Goal: Task Accomplishment & Management: Use online tool/utility

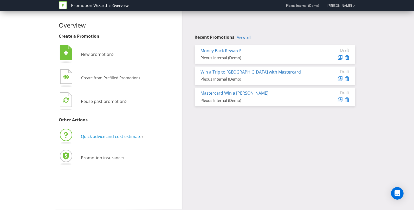
click at [113, 137] on span "Quick advice and cost estimate" at bounding box center [111, 137] width 61 height 6
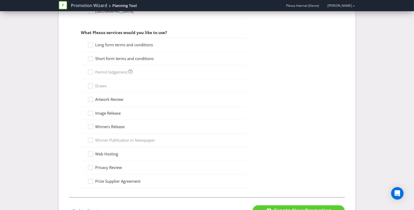
scroll to position [211, 0]
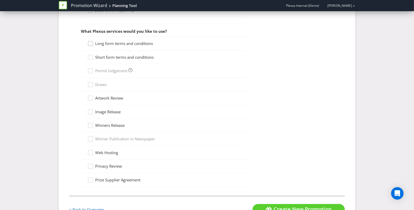
click at [92, 45] on icon at bounding box center [91, 45] width 8 height 8
click at [0, 0] on input "Long form terms and conditions" at bounding box center [0, 0] width 0 height 0
click at [92, 57] on icon at bounding box center [91, 59] width 8 height 8
click at [0, 0] on input "Short form terms and conditions" at bounding box center [0, 0] width 0 height 0
click at [91, 99] on icon at bounding box center [91, 100] width 8 height 8
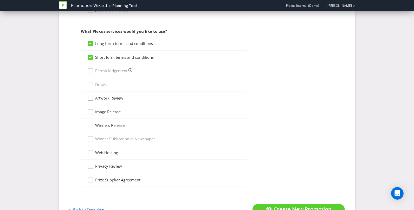
click at [0, 0] on input "Artwork Review" at bounding box center [0, 0] width 0 height 0
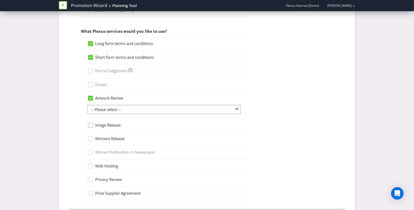
click at [90, 124] on div at bounding box center [90, 123] width 3 height 3
click at [0, 0] on input "Image Release" at bounding box center [0, 0] width 0 height 0
click at [89, 141] on icon at bounding box center [91, 140] width 8 height 8
click at [0, 0] on input "Winners Release" at bounding box center [0, 0] width 0 height 0
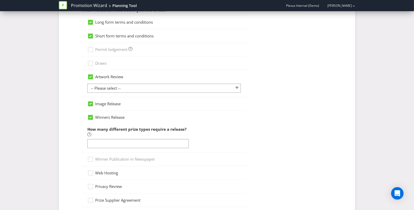
scroll to position [232, 0]
click at [91, 176] on icon at bounding box center [91, 174] width 8 height 8
click at [0, 0] on input "Web Hosting" at bounding box center [0, 0] width 0 height 0
click at [91, 184] on div at bounding box center [90, 185] width 3 height 3
click at [0, 0] on input "Privacy Review" at bounding box center [0, 0] width 0 height 0
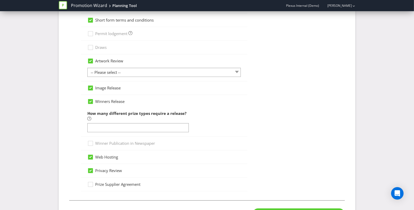
scroll to position [252, 0]
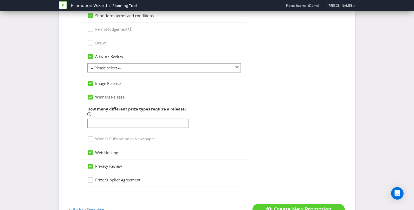
click at [91, 184] on icon at bounding box center [91, 182] width 8 height 8
click at [0, 0] on input "Prize Supplier Agreement" at bounding box center [0, 0] width 0 height 0
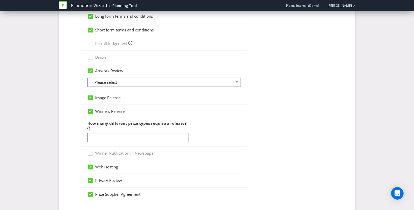
scroll to position [236, 0]
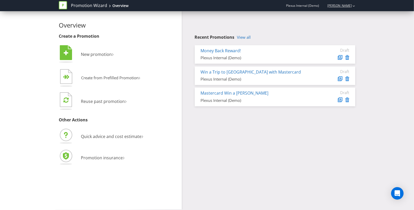
click at [339, 9] on div "[PERSON_NAME]" at bounding box center [338, 5] width 33 height 9
click at [347, 16] on strong "Logout" at bounding box center [351, 16] width 13 height 5
click at [101, 137] on span "Quick advice and cost estimate" at bounding box center [111, 137] width 61 height 6
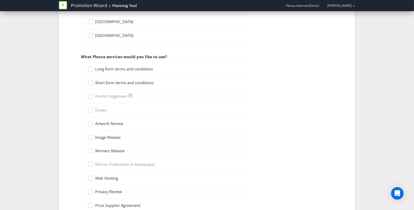
scroll to position [184, 0]
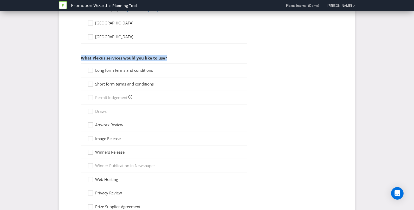
drag, startPoint x: 80, startPoint y: 58, endPoint x: 176, endPoint y: 59, distance: 96.0
click at [176, 59] on fieldset "What type of promotion are you running? (Select all that apply.) Game of chance…" at bounding box center [207, 50] width 276 height 345
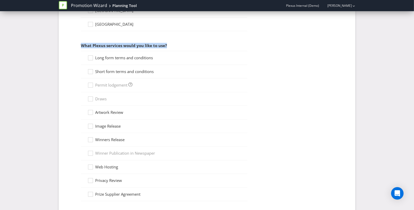
scroll to position [197, 0]
click at [93, 124] on icon at bounding box center [91, 127] width 8 height 8
click at [0, 0] on input "Image Release" at bounding box center [0, 0] width 0 height 0
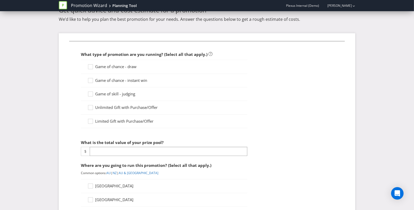
scroll to position [0, 0]
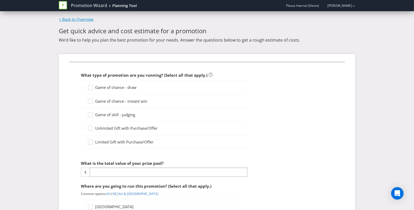
click at [75, 19] on link "< Back to Overview" at bounding box center [76, 19] width 35 height 5
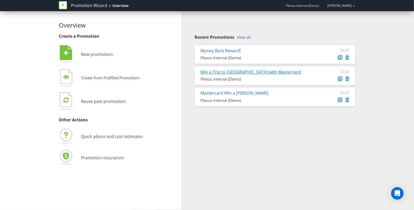
click at [215, 72] on link "Win a Trip to Cancun with Mastercard" at bounding box center [251, 72] width 100 height 6
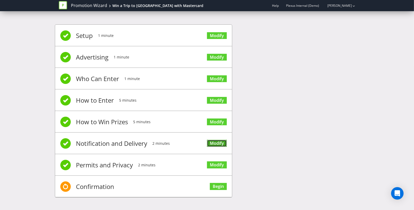
click at [215, 141] on link "Modify" at bounding box center [217, 143] width 20 height 7
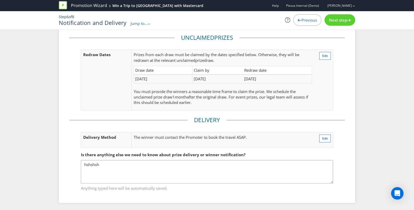
scroll to position [84, 0]
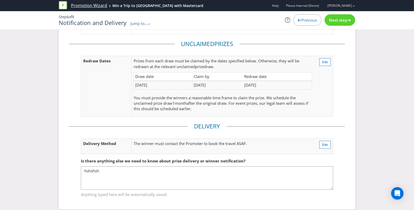
click at [81, 8] on link "Promotion Wizard" at bounding box center [89, 6] width 36 height 6
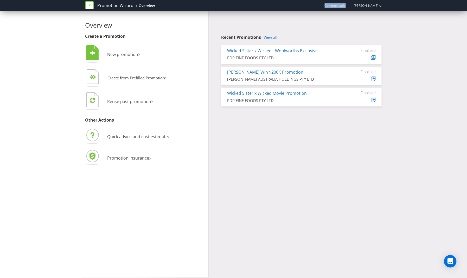
drag, startPoint x: 331, startPoint y: 6, endPoint x: 355, endPoint y: 6, distance: 23.7
click at [355, 6] on div "Communicado [PERSON_NAME]" at bounding box center [352, 5] width 60 height 9
